Goal: Task Accomplishment & Management: Manage account settings

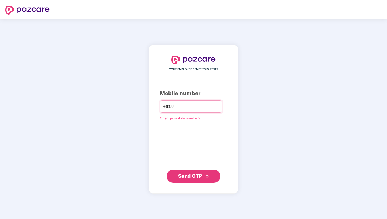
type input "**********"
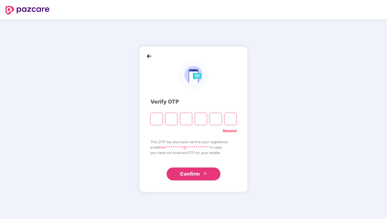
type input "*"
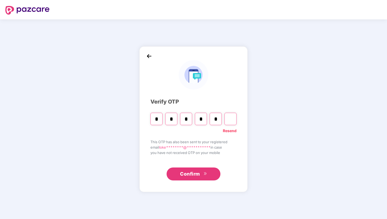
type input "*"
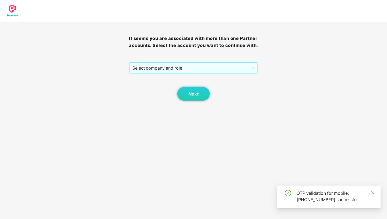
click at [202, 72] on span "Select company and role" at bounding box center [193, 68] width 122 height 10
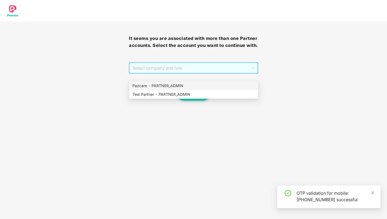
click at [174, 85] on div "Pazcare - PARTNER_ADMIN" at bounding box center [193, 86] width 122 height 6
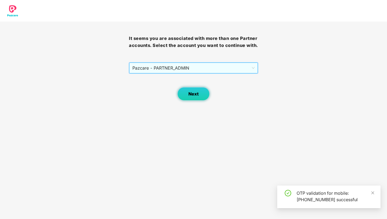
click at [185, 97] on button "Next" at bounding box center [193, 93] width 32 height 13
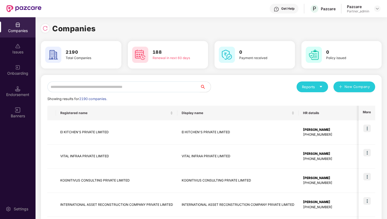
click at [125, 83] on input "text" at bounding box center [123, 86] width 153 height 11
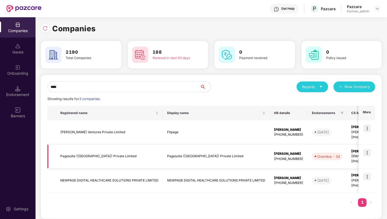
type input "****"
click at [366, 154] on img at bounding box center [367, 153] width 8 height 8
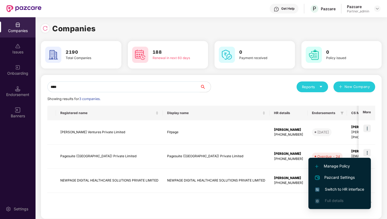
click at [334, 186] on span "Switch to HR interface" at bounding box center [339, 189] width 49 height 6
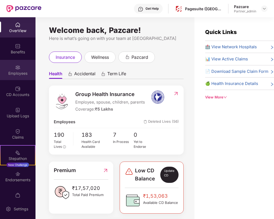
click at [11, 64] on div "Employees" at bounding box center [18, 70] width 36 height 20
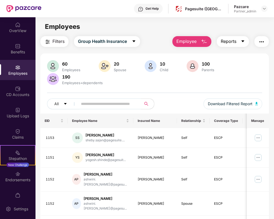
click at [241, 37] on button "Reports" at bounding box center [233, 41] width 32 height 11
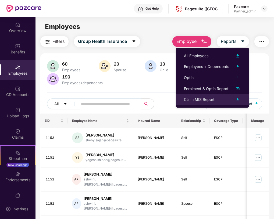
click at [238, 99] on img at bounding box center [238, 99] width 6 height 6
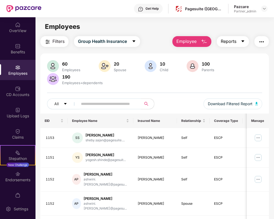
click at [223, 38] on span "Reports" at bounding box center [229, 41] width 16 height 7
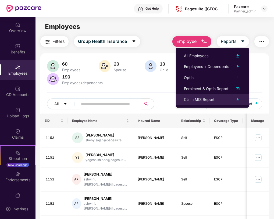
click at [238, 99] on img at bounding box center [238, 99] width 6 height 6
